Goal: Use online tool/utility: Utilize a website feature to perform a specific function

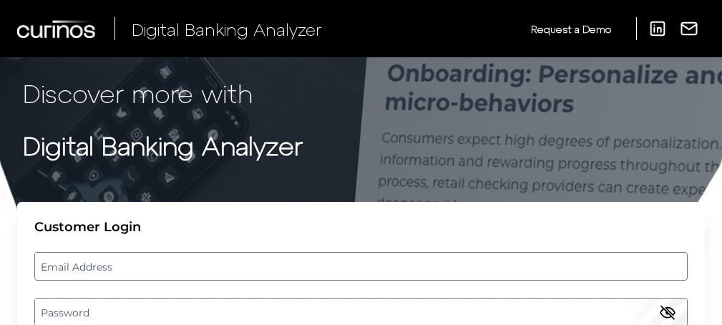
scroll to position [92, 0]
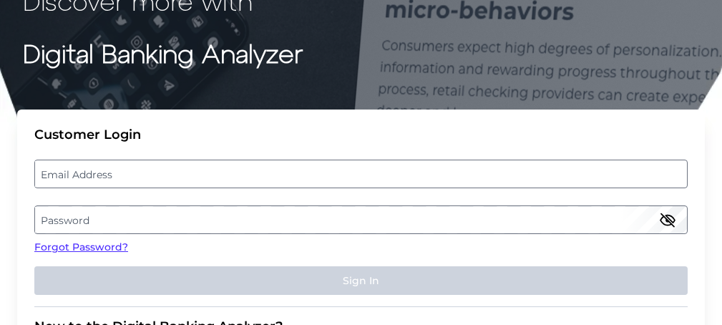
click at [198, 175] on label "Email Address" at bounding box center [361, 174] width 652 height 26
click at [198, 175] on input "email" at bounding box center [361, 174] width 654 height 29
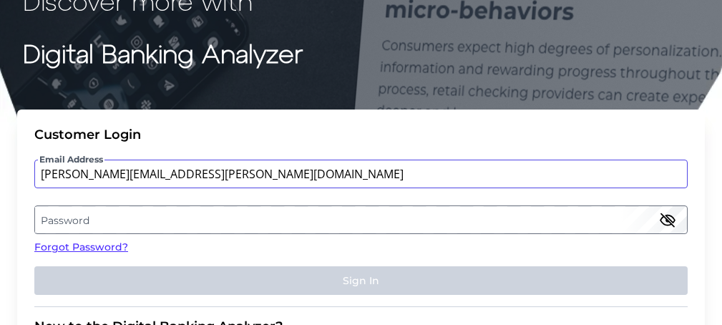
type input "[PERSON_NAME][EMAIL_ADDRESS][PERSON_NAME][DOMAIN_NAME]"
click at [179, 210] on label "Password" at bounding box center [361, 220] width 652 height 26
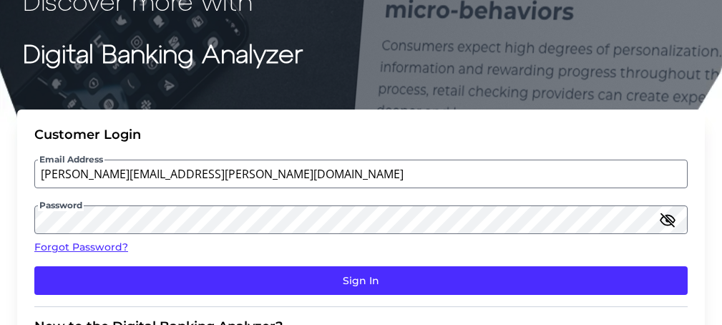
click at [675, 221] on icon "button" at bounding box center [667, 219] width 17 height 17
click at [518, 289] on button "Sign In" at bounding box center [361, 280] width 654 height 29
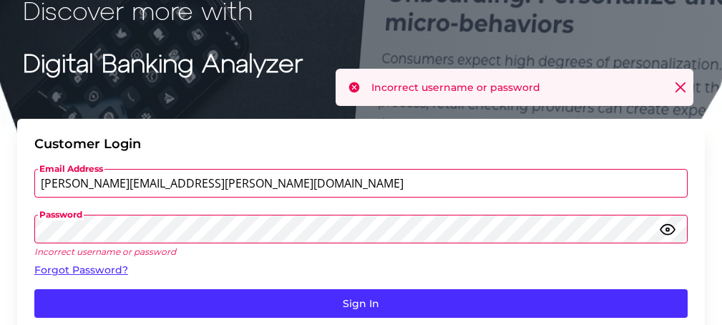
scroll to position [82, 0]
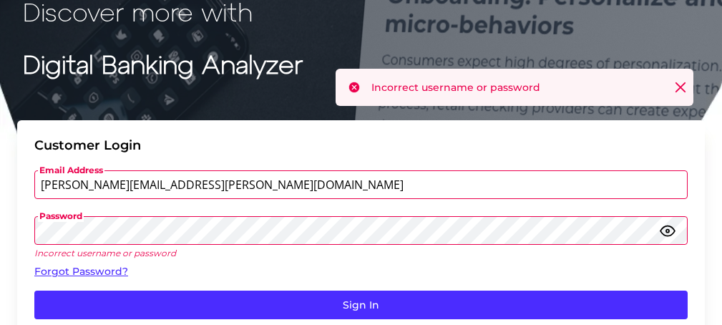
click at [34, 291] on button "Sign In" at bounding box center [361, 305] width 654 height 29
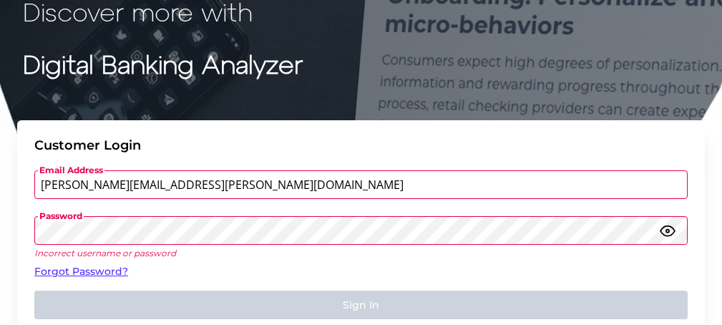
scroll to position [0, 0]
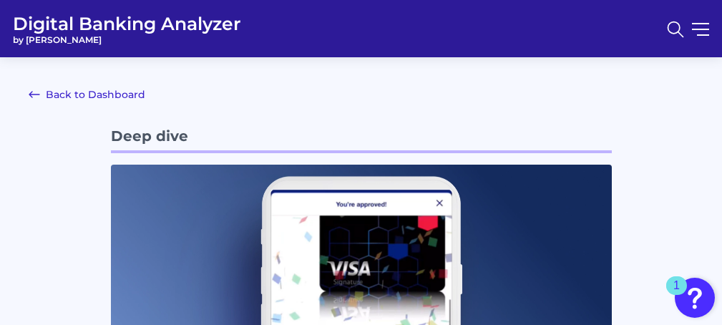
click at [66, 88] on link "Back to Dashboard" at bounding box center [87, 94] width 117 height 17
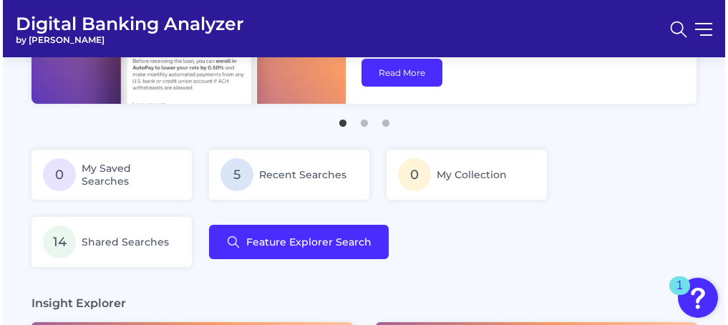
scroll to position [174, 0]
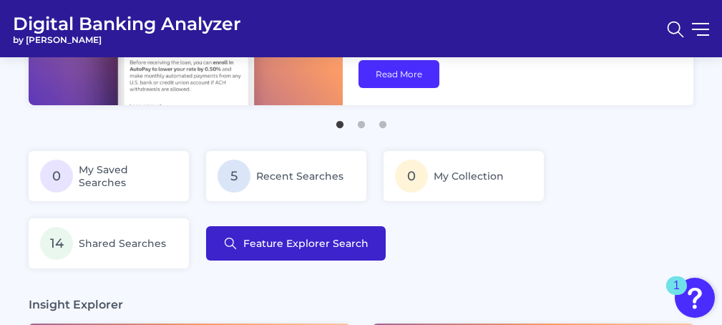
click at [293, 251] on button "Feature Explorer Search" at bounding box center [296, 243] width 180 height 34
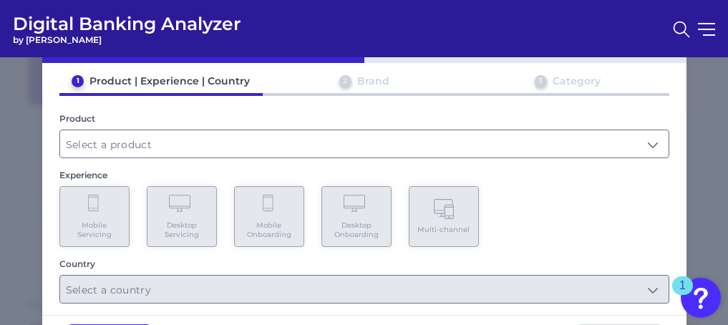
scroll to position [58, 0]
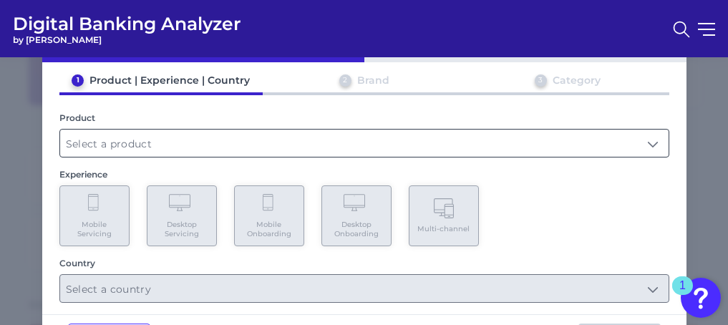
click at [231, 148] on input "text" at bounding box center [364, 143] width 609 height 27
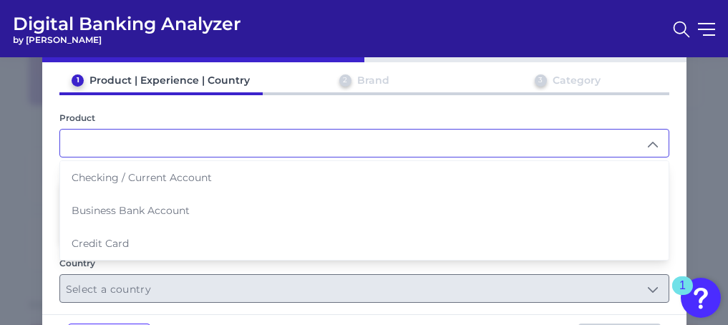
click at [242, 145] on input "text" at bounding box center [364, 143] width 609 height 27
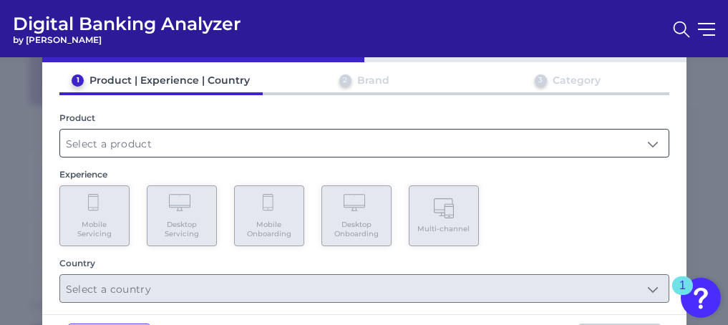
click at [242, 145] on input "text" at bounding box center [364, 143] width 609 height 27
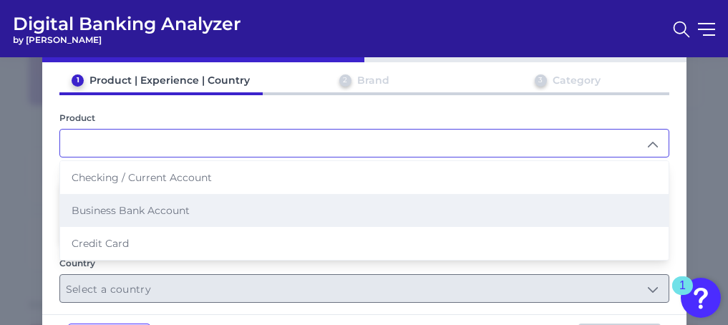
click at [167, 209] on span "Business Bank Account" at bounding box center [131, 210] width 118 height 13
type input "Business Bank Account"
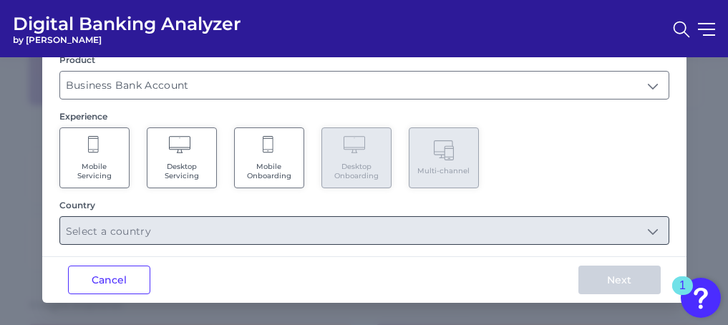
scroll to position [55, 0]
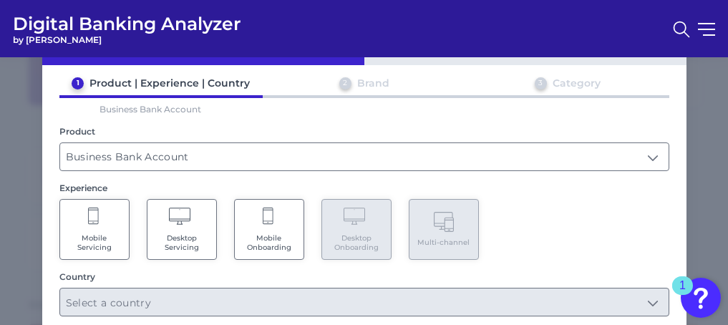
click at [256, 223] on Onboarding "Mobile Onboarding" at bounding box center [269, 229] width 70 height 61
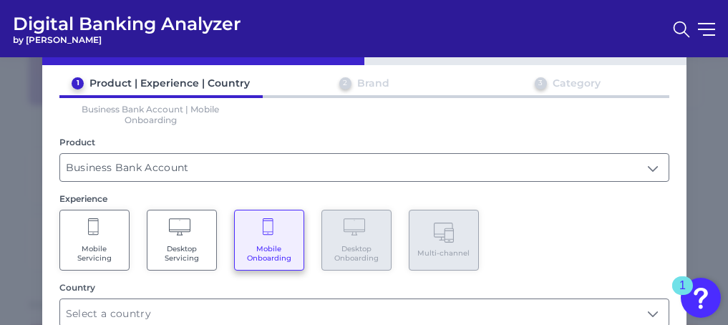
click at [176, 231] on icon at bounding box center [181, 228] width 25 height 20
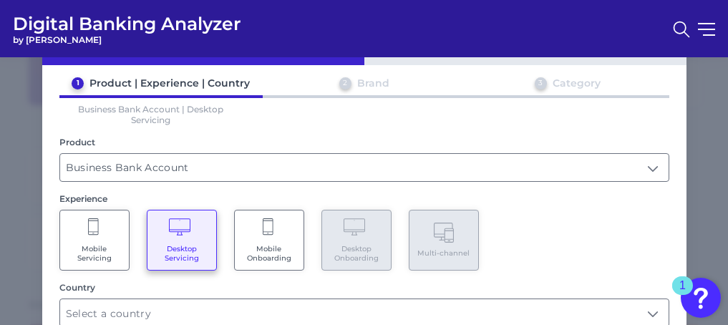
click at [103, 234] on Servicing "Mobile Servicing" at bounding box center [94, 240] width 70 height 61
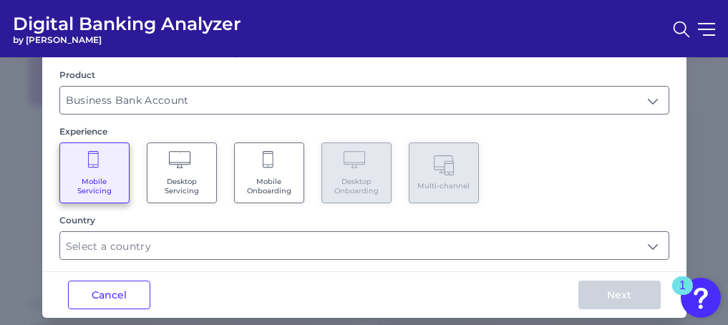
scroll to position [112, 0]
click at [184, 190] on span "Desktop Servicing" at bounding box center [182, 186] width 54 height 19
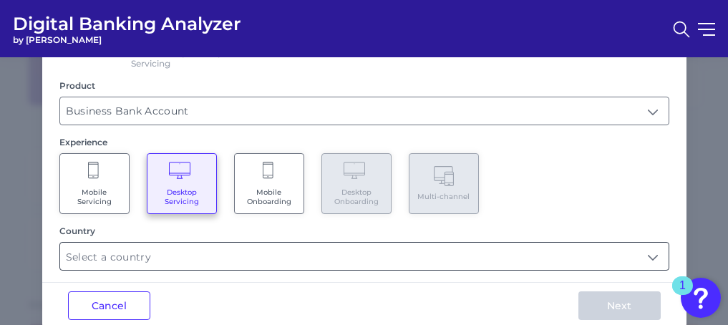
click at [210, 263] on input "text" at bounding box center [364, 256] width 609 height 27
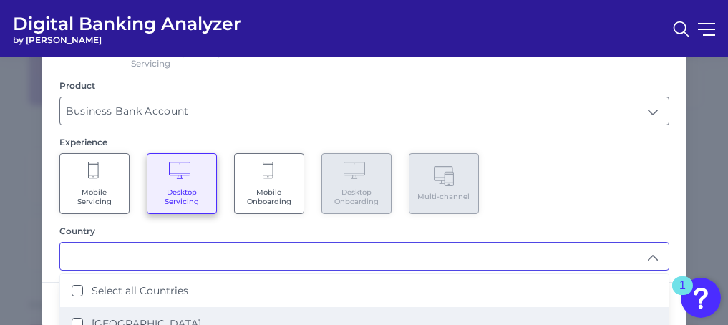
click at [150, 319] on label "[GEOGRAPHIC_DATA]" at bounding box center [147, 323] width 110 height 13
type input "Select all Countries"
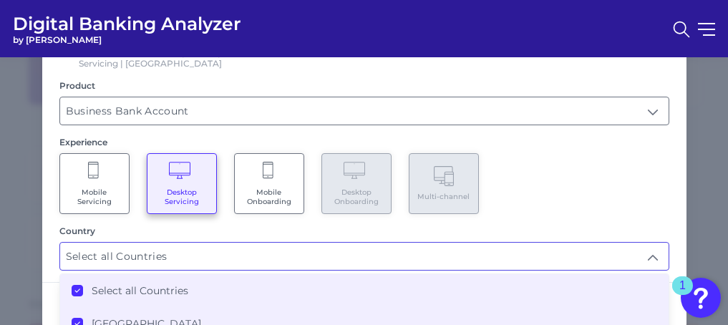
click at [627, 213] on div "1 Product | Experience | Country 2 Brand 3 Category Business Bank Account | Des…" at bounding box center [364, 145] width 644 height 251
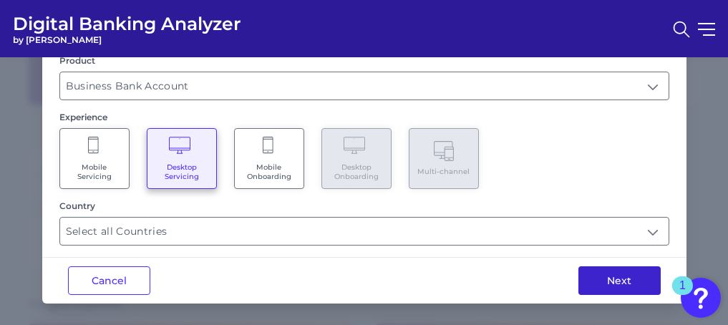
click at [627, 275] on button "Next" at bounding box center [620, 280] width 82 height 29
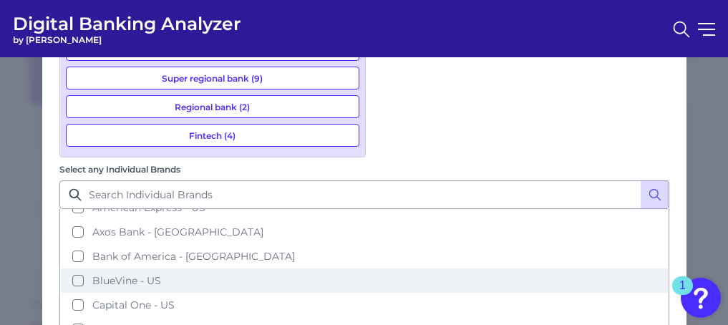
scroll to position [0, 0]
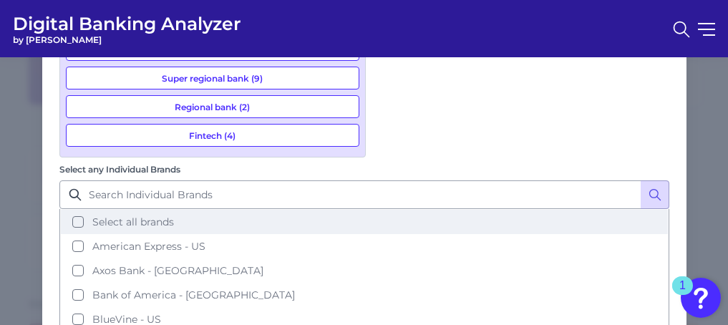
click at [378, 210] on button "Select all brands" at bounding box center [364, 222] width 607 height 24
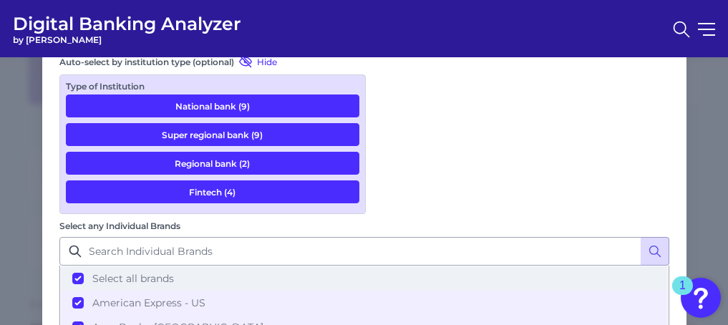
scroll to position [240, 0]
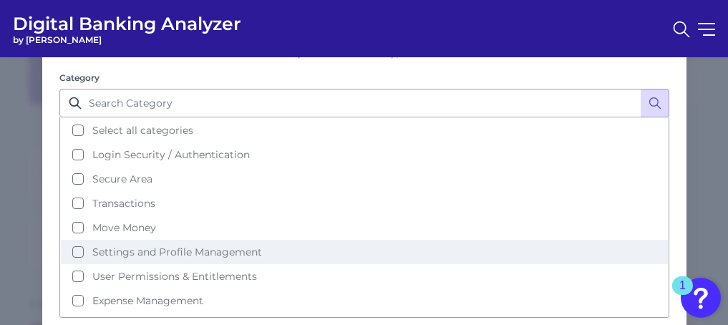
scroll to position [132, 0]
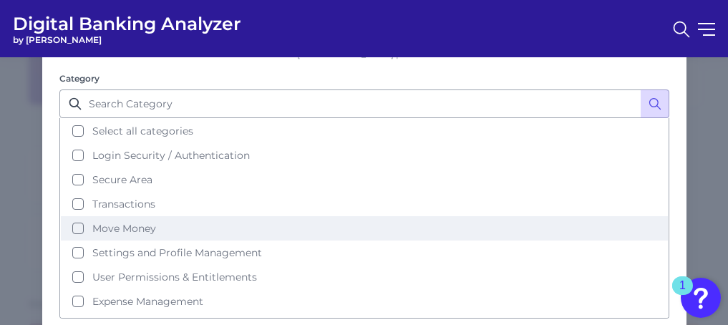
click at [124, 222] on span "Move Money" at bounding box center [124, 228] width 64 height 13
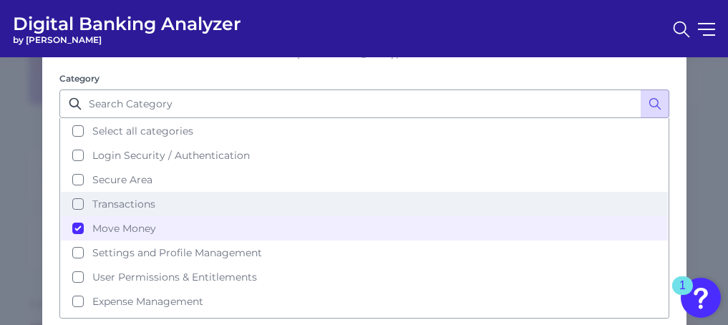
click at [144, 198] on span "Transactions" at bounding box center [123, 204] width 63 height 13
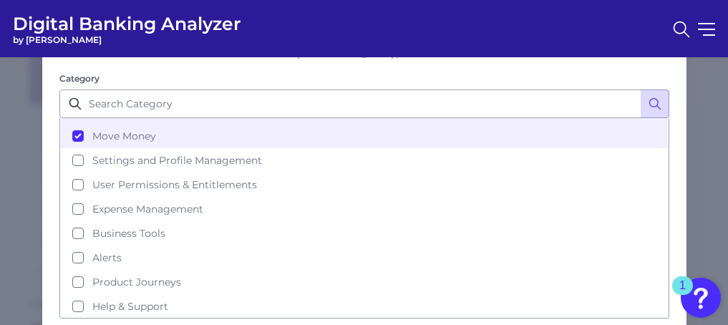
scroll to position [195, 0]
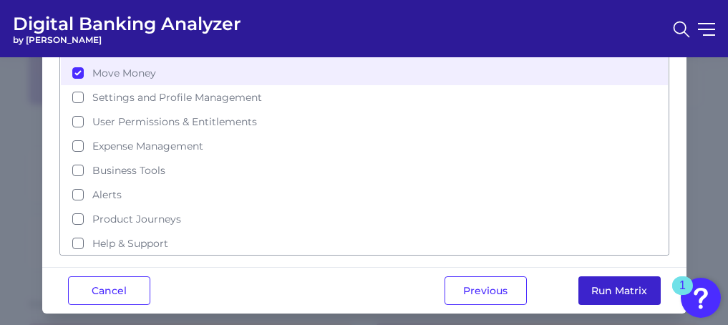
click at [636, 276] on button "Run Matrix" at bounding box center [620, 290] width 82 height 29
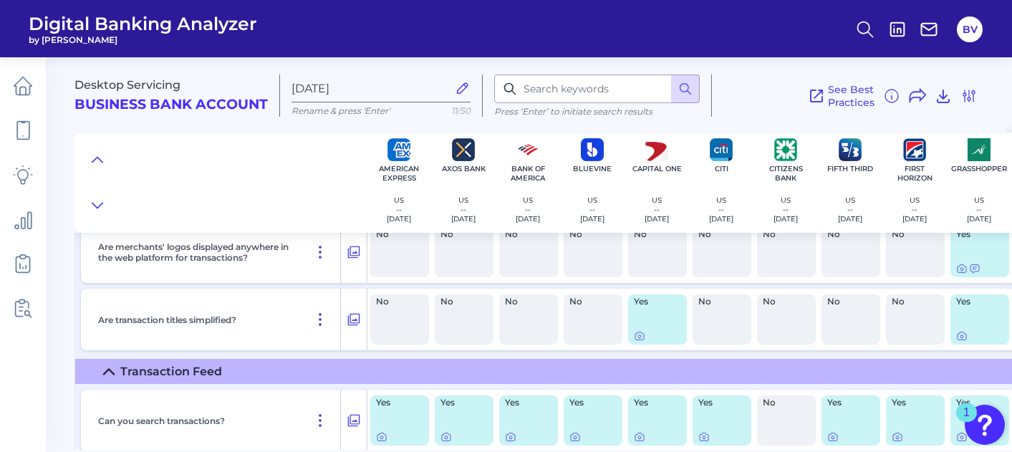
scroll to position [347, 0]
